Goal: Information Seeking & Learning: Check status

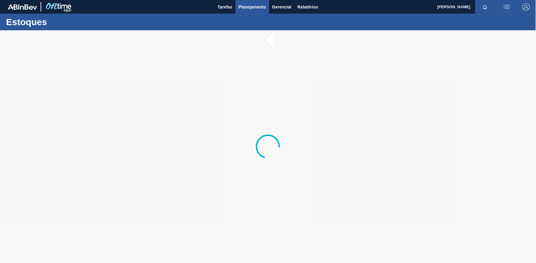
click at [251, 5] on span "Planejamento" at bounding box center [253, 6] width 28 height 7
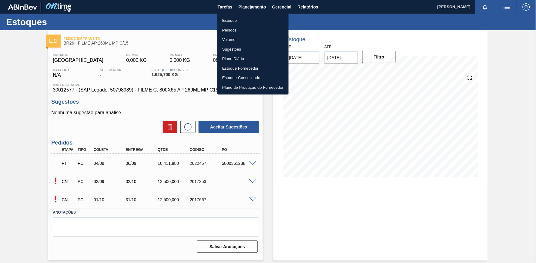
drag, startPoint x: 257, startPoint y: 20, endPoint x: 427, endPoint y: 14, distance: 169.9
click at [258, 20] on li "Estoque" at bounding box center [252, 21] width 71 height 10
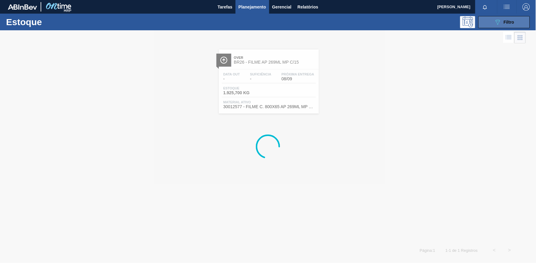
click at [520, 0] on body "Tarefas Planejamento Gerencial Relatórios [PERSON_NAME] [PERSON_NAME] todas com…" at bounding box center [268, 0] width 536 height 0
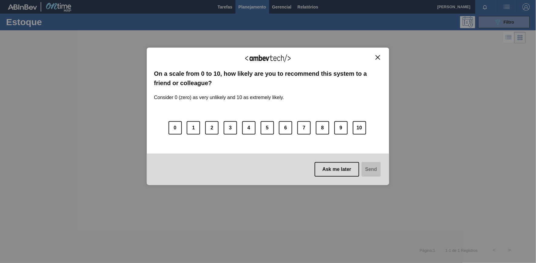
click at [378, 59] on img "Close" at bounding box center [378, 57] width 5 height 5
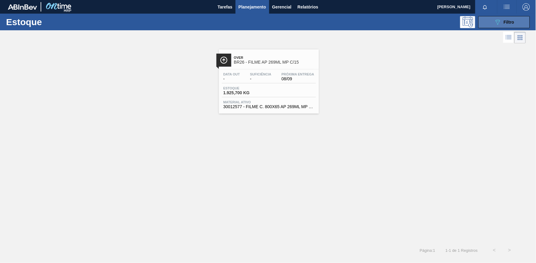
click at [496, 27] on button "089F7B8B-B2A5-4AFE-B5C0-19BA573D28AC Filtro" at bounding box center [504, 22] width 52 height 12
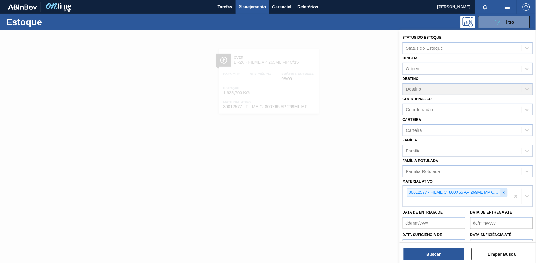
drag, startPoint x: 506, startPoint y: 192, endPoint x: 514, endPoint y: 191, distance: 7.9
click at [506, 191] on div at bounding box center [504, 193] width 7 height 8
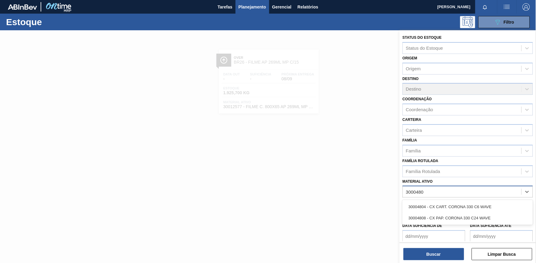
type ativo "30004808"
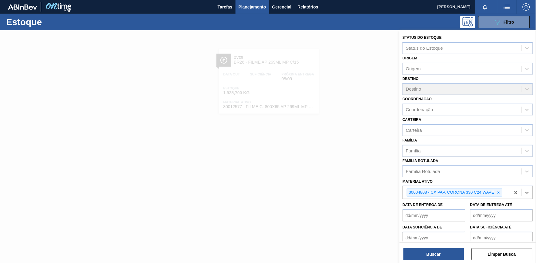
click at [416, 243] on div "Buscar Limpar Busca" at bounding box center [468, 251] width 136 height 17
click at [420, 253] on button "Buscar" at bounding box center [434, 254] width 61 height 12
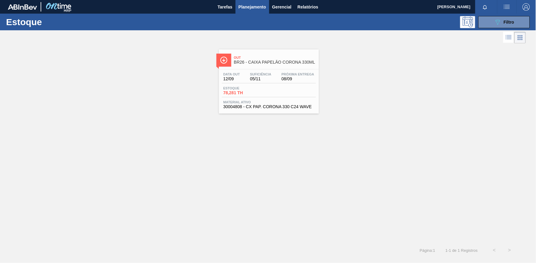
click at [263, 99] on div "Data out 12/09 Suficiência 05/11 Próxima Entrega 08/09 Estoque 78,281 TH Materi…" at bounding box center [269, 89] width 100 height 41
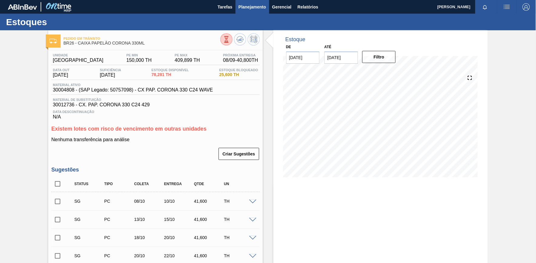
click at [247, 7] on span "Planejamento" at bounding box center [253, 6] width 28 height 7
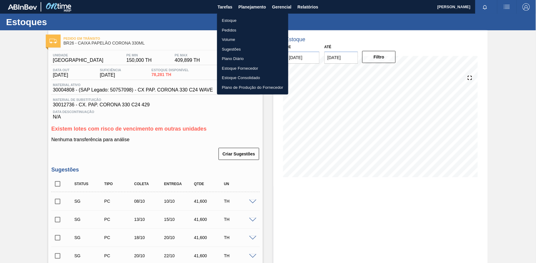
click at [250, 14] on ul "Estoque Pedidos Volume Sugestões Plano Diário Estoque Fornecedor Estoque Consol…" at bounding box center [252, 53] width 71 height 81
click at [252, 22] on li "Estoque" at bounding box center [252, 21] width 71 height 10
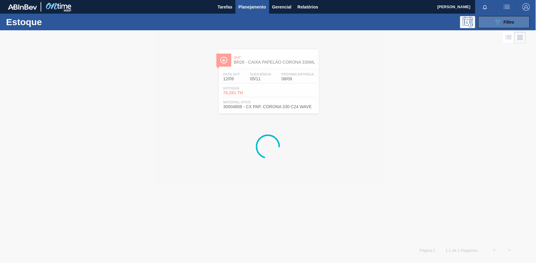
click at [503, 20] on div "089F7B8B-B2A5-4AFE-B5C0-19BA573D28AC Filtro" at bounding box center [504, 21] width 20 height 7
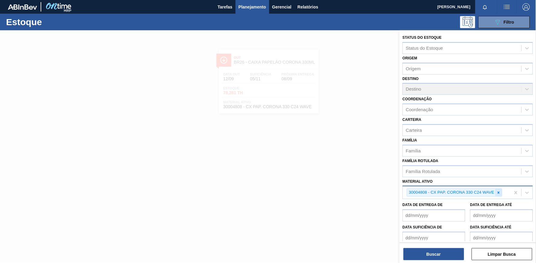
click at [497, 191] on icon at bounding box center [499, 193] width 4 height 4
paste ativo "20008963"
type ativo "20008963"
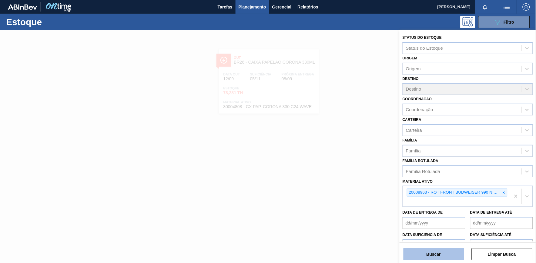
click at [429, 256] on button "Buscar" at bounding box center [434, 254] width 61 height 12
